Goal: Information Seeking & Learning: Learn about a topic

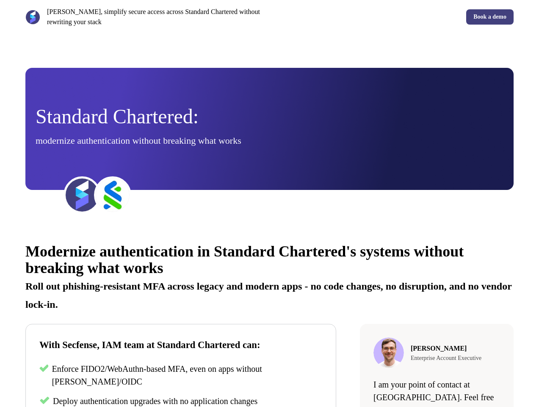
click at [269, 17] on div "[PERSON_NAME], simplify secure access across Standard Chartered without rewriti…" at bounding box center [269, 17] width 539 height 34
click at [146, 17] on p "[PERSON_NAME], simplify secure access across Standard Chartered without rewriti…" at bounding box center [156, 17] width 219 height 20
click at [394, 17] on div "Book a demo" at bounding box center [393, 16] width 241 height 15
click at [269, 129] on div "Standard Chartered: modernize authentication without breaking what works" at bounding box center [270, 129] width 468 height 44
click at [82, 195] on img at bounding box center [82, 195] width 34 height 34
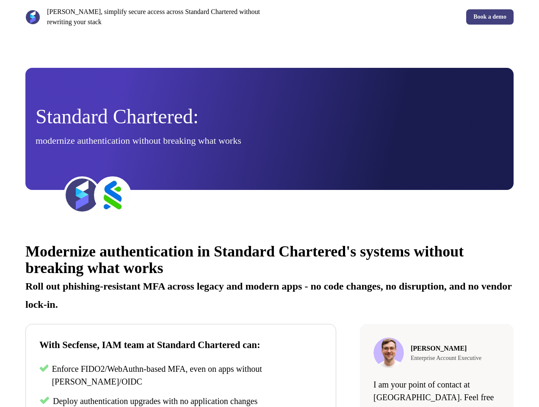
click at [113, 195] on img at bounding box center [113, 195] width 34 height 34
click at [269, 319] on div "Modernize authentication in Standard Chartered's systems without breaking what …" at bounding box center [269, 382] width 539 height 305
click at [269, 276] on p "Roll out phishing-resistant MFA across legacy and modern apps - no code changes…" at bounding box center [269, 292] width 488 height 36
click at [181, 376] on p "Enforce FIDO2/WebAuthn-based MFA, even on apps without [PERSON_NAME]/OIDC" at bounding box center [187, 374] width 271 height 25
click at [181, 401] on span "Deploy authentication upgrades with no application changes" at bounding box center [155, 400] width 205 height 9
